Goal: Book appointment/travel/reservation

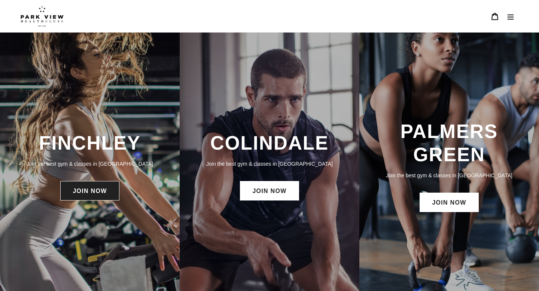
click at [100, 192] on link "JOIN NOW" at bounding box center [89, 190] width 59 height 19
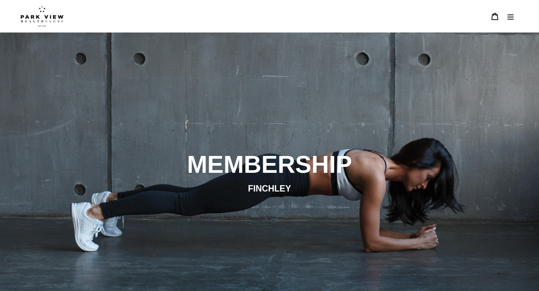
click at [45, 21] on img at bounding box center [42, 16] width 43 height 21
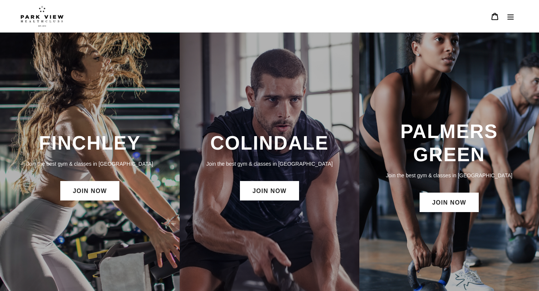
click at [510, 23] on button "Menu" at bounding box center [511, 16] width 16 height 16
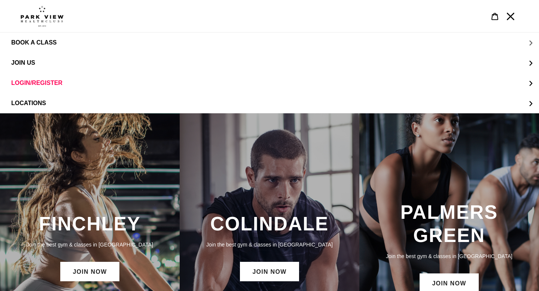
click at [21, 42] on span "BOOK A CLASS" at bounding box center [33, 42] width 45 height 7
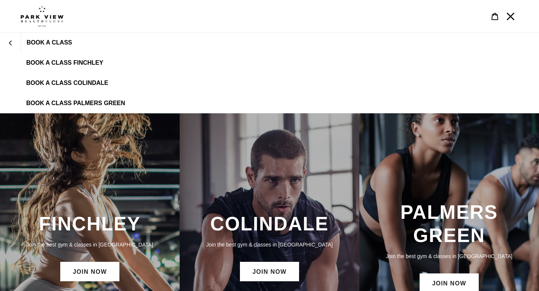
click at [49, 60] on span "BOOK A CLASS FINCHLEY" at bounding box center [64, 63] width 77 height 7
